Goal: Navigation & Orientation: Go to known website

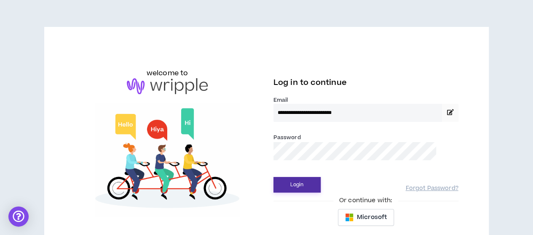
click at [289, 189] on button "Login" at bounding box center [296, 185] width 47 height 16
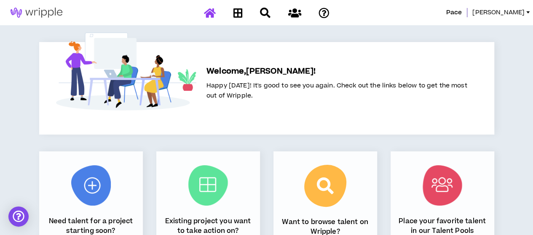
click at [258, 27] on div "Welcome, [PERSON_NAME] ! Happy [DATE]! It's good to see you again. Check out th…" at bounding box center [266, 213] width 484 height 377
click at [325, 64] on div "Welcome, [PERSON_NAME] ! Happy [DATE]! It's good to see you again. Check out th…" at bounding box center [336, 95] width 281 height 79
